Goal: Transaction & Acquisition: Purchase product/service

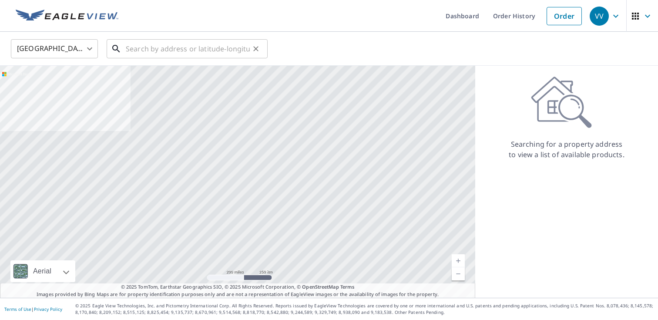
click at [163, 49] on input "text" at bounding box center [188, 49] width 124 height 24
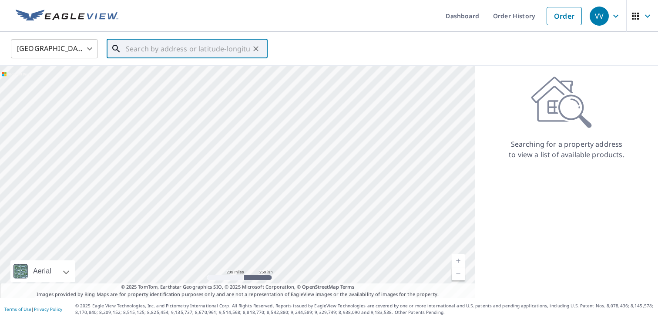
paste input "[STREET_ADDRESS]"
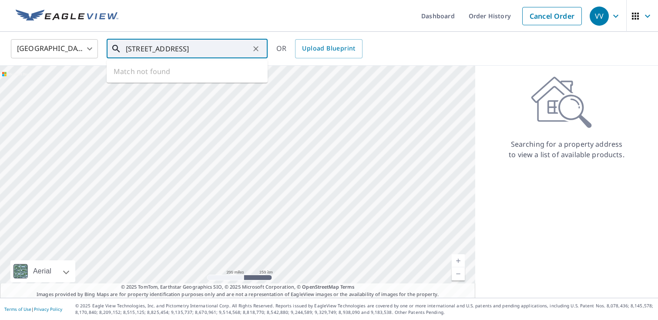
scroll to position [0, 22]
click at [158, 77] on span "[STREET_ADDRESS]" at bounding box center [192, 74] width 137 height 10
type input "[STREET_ADDRESS]"
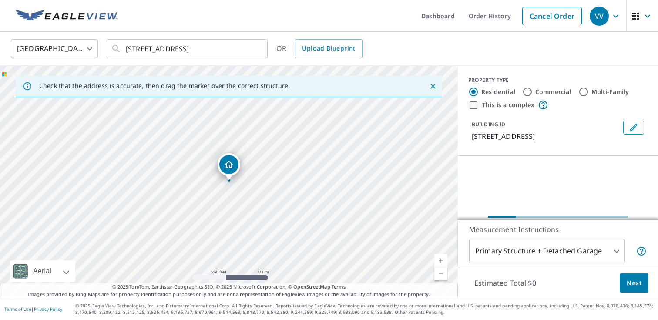
click at [441, 259] on link "Current Level 17, Zoom In" at bounding box center [440, 260] width 13 height 13
click at [441, 259] on link "Current Level 18, Zoom In" at bounding box center [440, 260] width 13 height 13
click at [441, 259] on link "Current Level 19, Zoom In" at bounding box center [440, 260] width 13 height 13
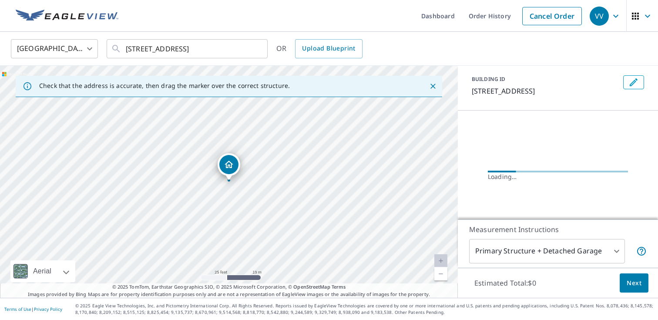
scroll to position [47, 0]
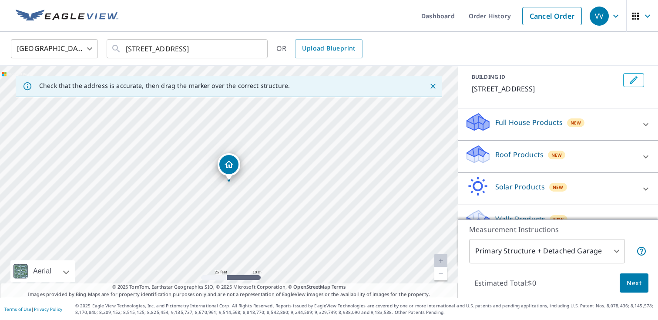
click at [520, 157] on p "Roof Products" at bounding box center [519, 154] width 48 height 10
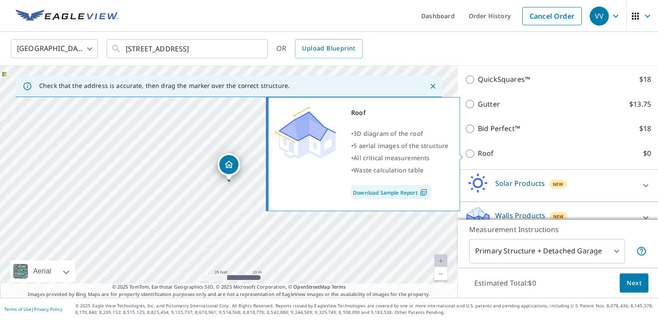
click at [480, 154] on p "Roof" at bounding box center [486, 153] width 16 height 11
click at [478, 154] on input "Roof $0" at bounding box center [471, 153] width 13 height 10
checkbox input "true"
type input "3"
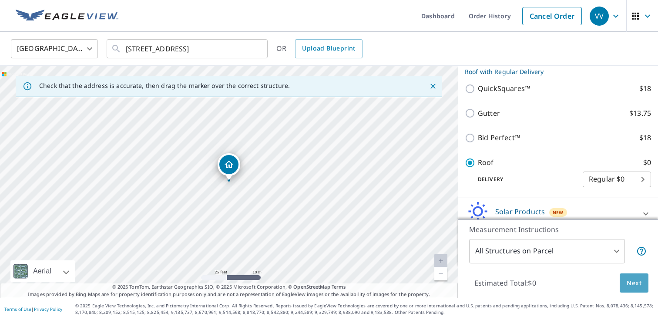
click at [638, 285] on span "Next" at bounding box center [634, 283] width 15 height 11
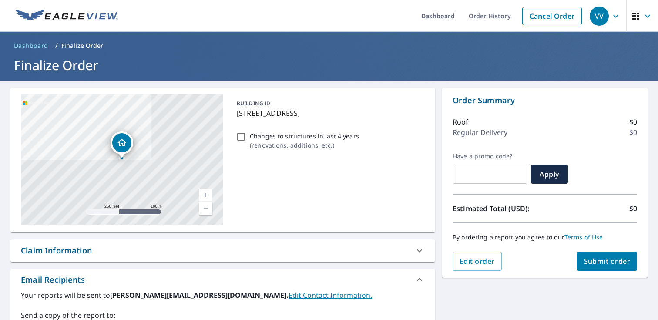
click at [600, 267] on button "Submit order" at bounding box center [607, 261] width 60 height 19
checkbox input "true"
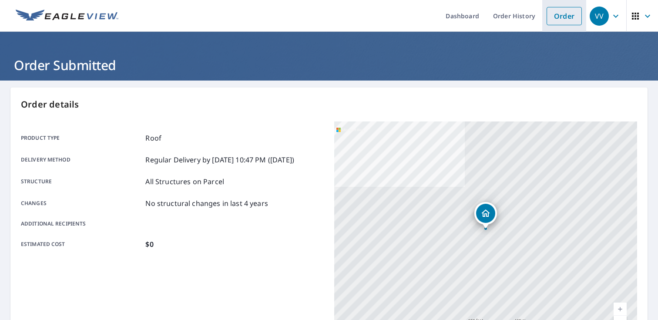
click at [563, 13] on link "Order" at bounding box center [564, 16] width 35 height 18
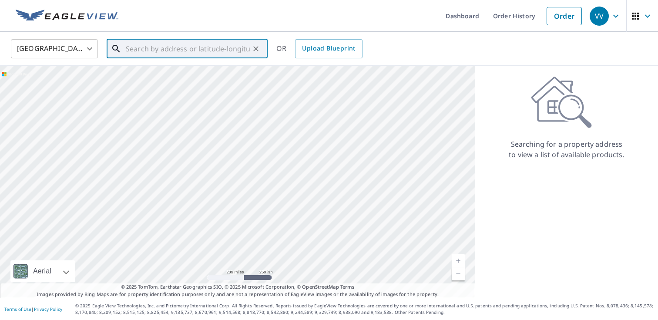
click at [171, 51] on input "text" at bounding box center [188, 49] width 124 height 24
paste input "[STREET_ADDRESS]"
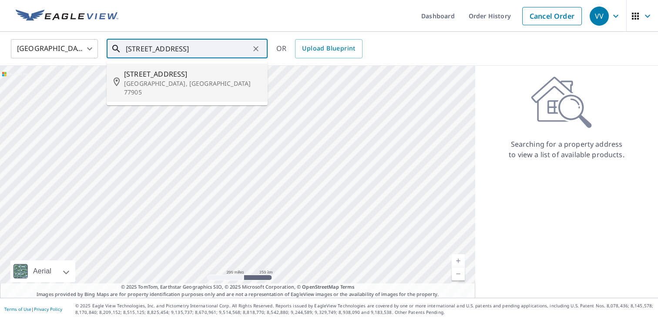
click at [168, 78] on span "[STREET_ADDRESS]" at bounding box center [192, 74] width 137 height 10
type input "[STREET_ADDRESS]"
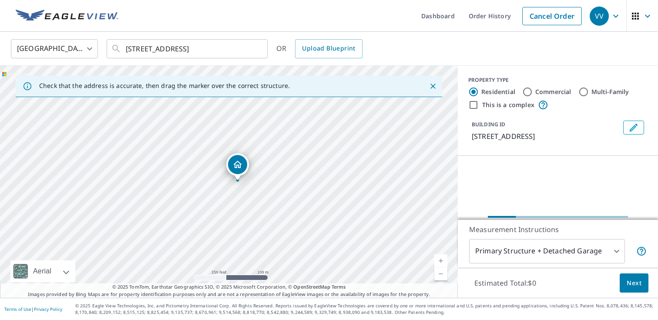
click at [439, 257] on link "Current Level 17, Zoom In" at bounding box center [440, 260] width 13 height 13
click at [439, 257] on link "Current Level 18, Zoom In" at bounding box center [440, 260] width 13 height 13
click at [439, 257] on link "Current Level 19, Zoom In" at bounding box center [440, 260] width 13 height 13
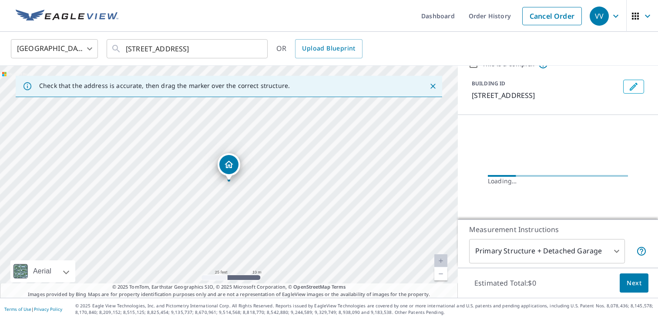
scroll to position [42, 0]
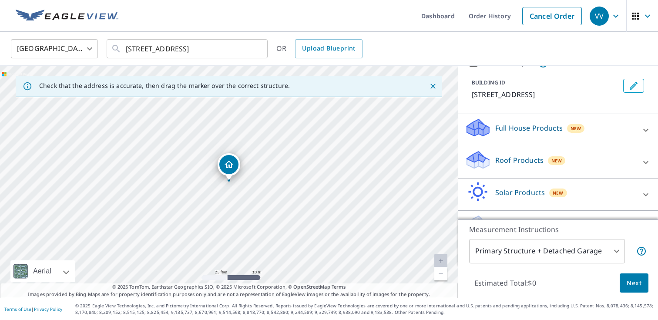
click at [502, 163] on p "Roof Products" at bounding box center [519, 160] width 48 height 10
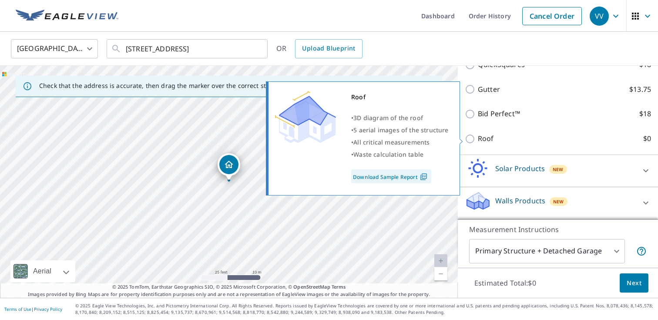
click at [489, 141] on p "Roof" at bounding box center [486, 138] width 16 height 11
click at [478, 141] on input "Roof $0" at bounding box center [471, 139] width 13 height 10
checkbox input "true"
type input "3"
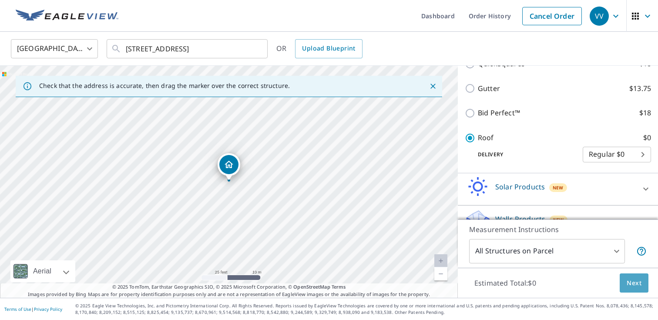
click at [641, 283] on span "Next" at bounding box center [634, 283] width 15 height 11
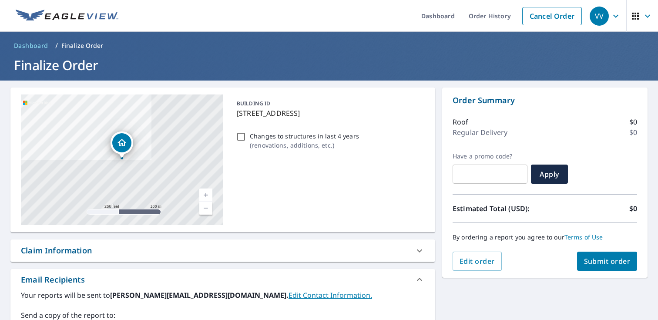
click at [598, 259] on span "Submit order" at bounding box center [607, 261] width 47 height 10
checkbox input "true"
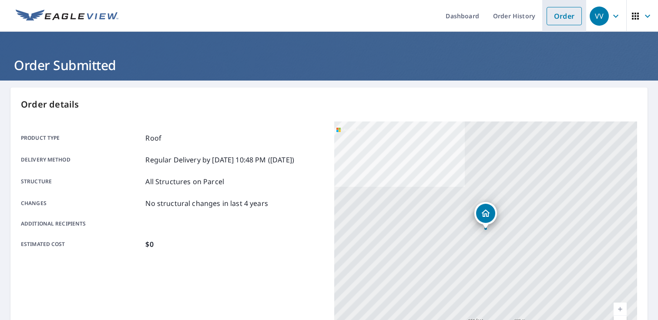
click at [567, 20] on link "Order" at bounding box center [564, 16] width 35 height 18
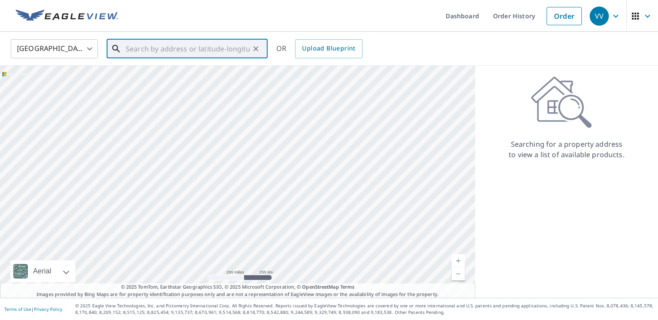
click at [213, 54] on input "text" at bounding box center [188, 49] width 124 height 24
paste input "[STREET_ADDRESS]"
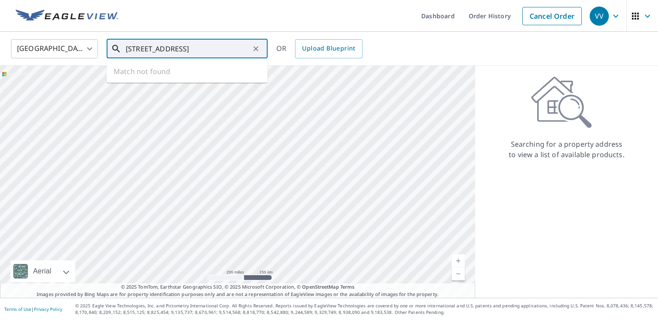
scroll to position [0, 10]
click at [180, 74] on span "[STREET_ADDRESS]" at bounding box center [192, 74] width 137 height 10
type input "[STREET_ADDRESS]"
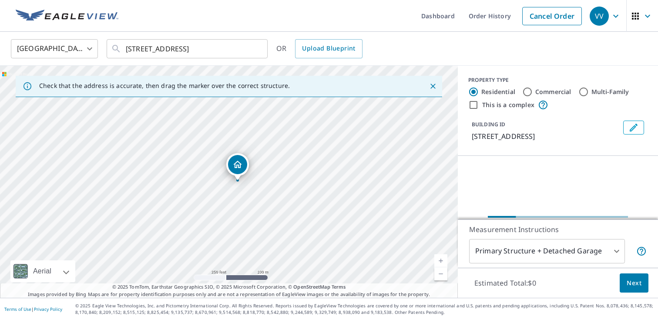
click at [440, 258] on link "Current Level 17, Zoom In" at bounding box center [440, 260] width 13 height 13
click at [440, 258] on link "Current Level 18, Zoom In" at bounding box center [440, 260] width 13 height 13
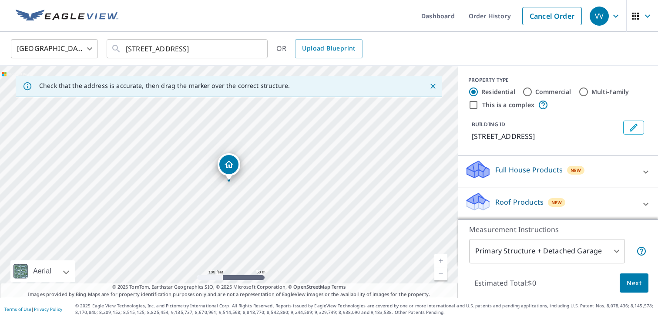
click at [440, 258] on link "Current Level 18, Zoom In" at bounding box center [440, 260] width 13 height 13
click at [440, 258] on link "Current Level 19, Zoom In" at bounding box center [440, 260] width 13 height 13
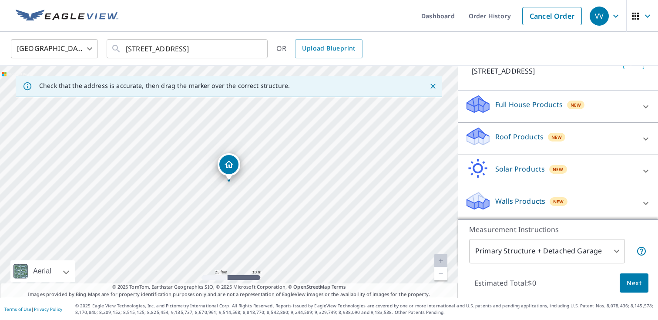
click at [513, 133] on p "Roof Products" at bounding box center [519, 136] width 48 height 10
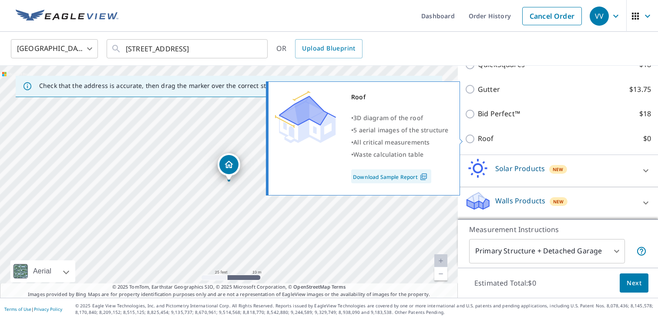
click at [487, 144] on p "Roof" at bounding box center [486, 138] width 16 height 11
click at [478, 144] on input "Roof $0" at bounding box center [471, 139] width 13 height 10
checkbox input "true"
type input "3"
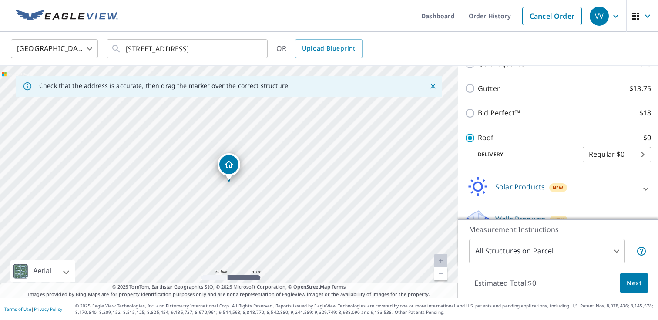
click at [631, 287] on span "Next" at bounding box center [634, 283] width 15 height 11
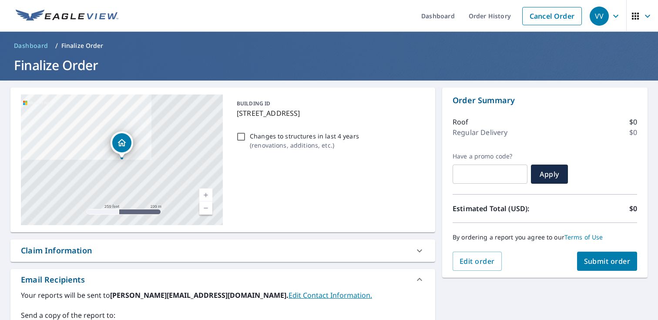
click at [604, 266] on button "Submit order" at bounding box center [607, 261] width 60 height 19
checkbox input "true"
